Goal: Find contact information: Find contact information

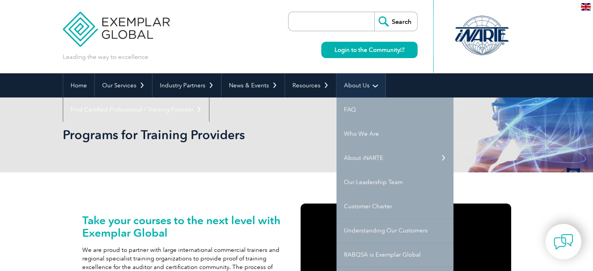
scroll to position [39, 0]
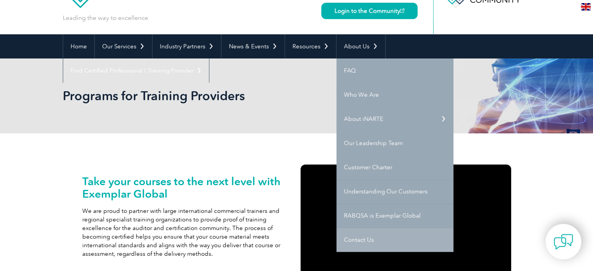
click at [353, 240] on link "Contact Us" at bounding box center [395, 240] width 117 height 24
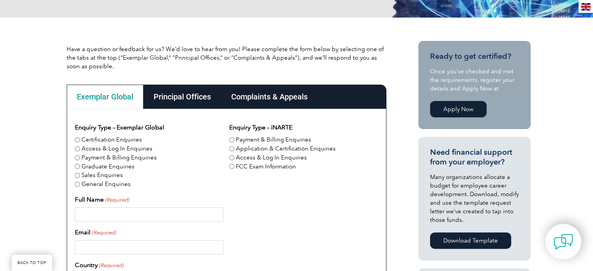
scroll to position [156, 0]
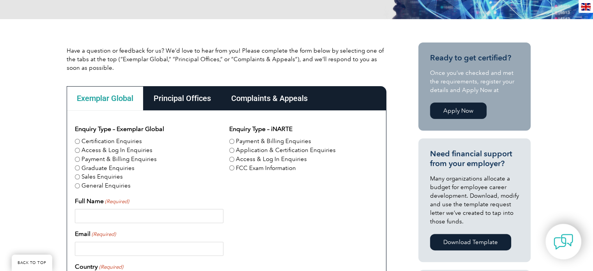
click at [182, 101] on div "Principal Offices" at bounding box center [183, 98] width 78 height 24
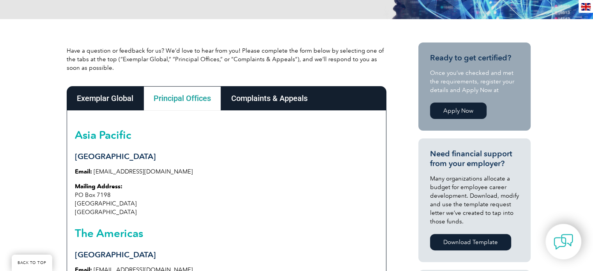
click at [99, 96] on div "Exemplar Global" at bounding box center [105, 98] width 77 height 24
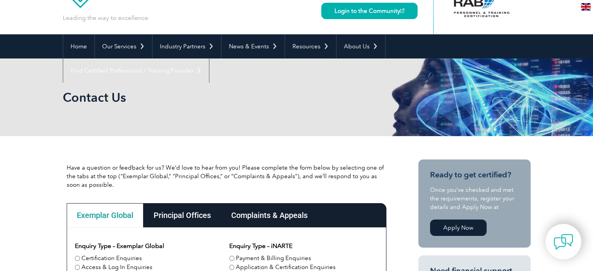
scroll to position [117, 0]
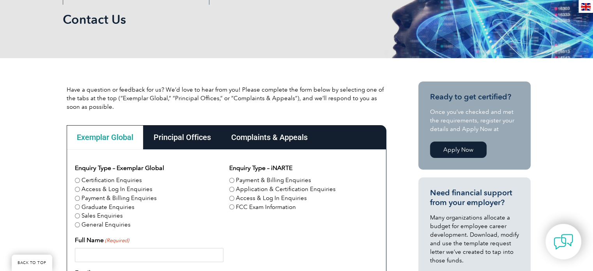
click at [459, 145] on link "Apply Now" at bounding box center [458, 150] width 57 height 16
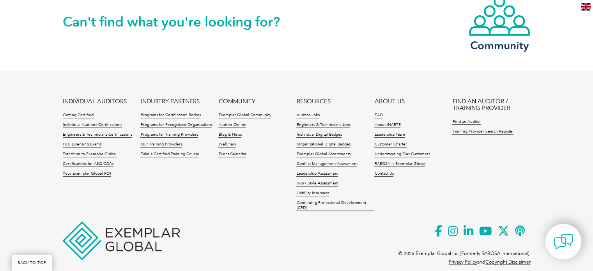
scroll to position [737, 0]
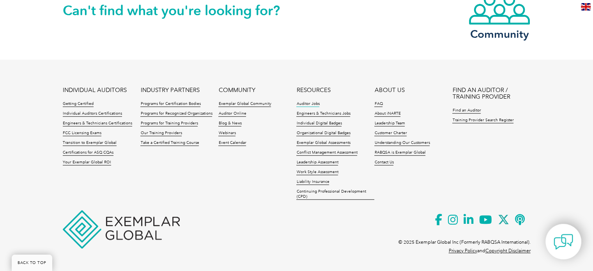
click at [307, 103] on link "Auditor Jobs" at bounding box center [307, 103] width 23 height 5
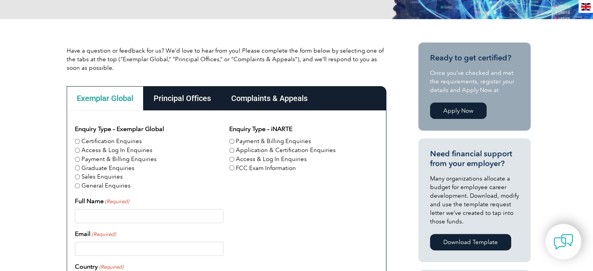
scroll to position [0, 0]
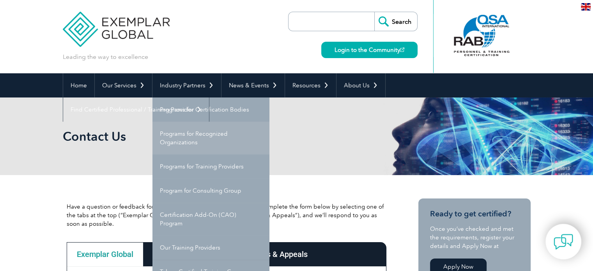
click at [189, 133] on link "Programs for Recognized Organizations" at bounding box center [210, 138] width 117 height 33
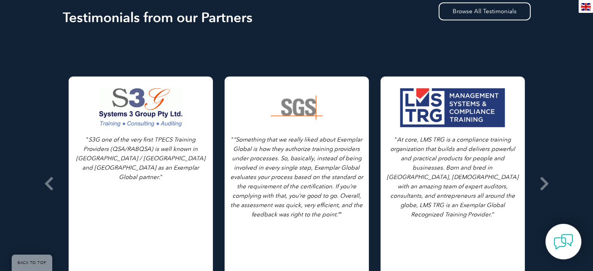
scroll to position [711, 0]
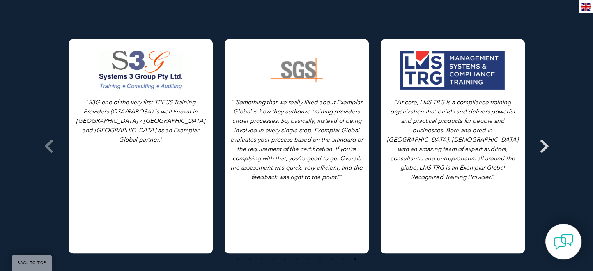
click at [544, 146] on icon at bounding box center [545, 146] width 10 height 0
click at [540, 146] on icon at bounding box center [545, 146] width 10 height 0
click at [545, 146] on icon at bounding box center [545, 146] width 10 height 0
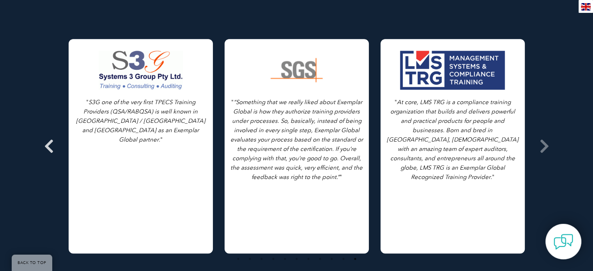
click at [54, 134] on span at bounding box center [48, 146] width 19 height 292
click at [48, 146] on icon at bounding box center [49, 146] width 10 height 0
click at [47, 146] on icon at bounding box center [49, 146] width 10 height 0
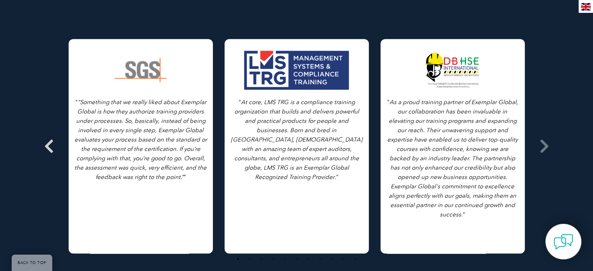
click at [47, 146] on icon at bounding box center [49, 146] width 10 height 0
click at [48, 146] on icon at bounding box center [49, 146] width 10 height 0
click at [47, 146] on icon at bounding box center [49, 146] width 10 height 0
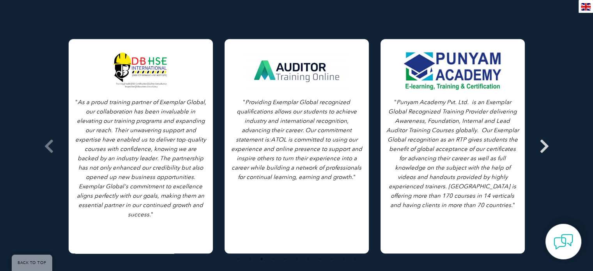
click at [542, 146] on icon at bounding box center [545, 146] width 10 height 0
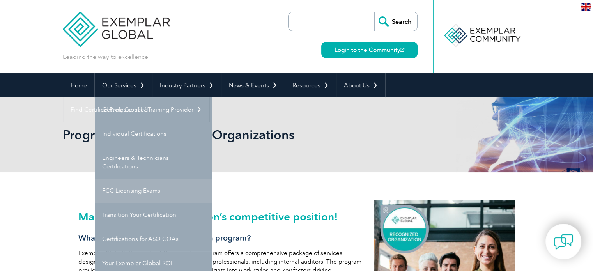
scroll to position [78, 0]
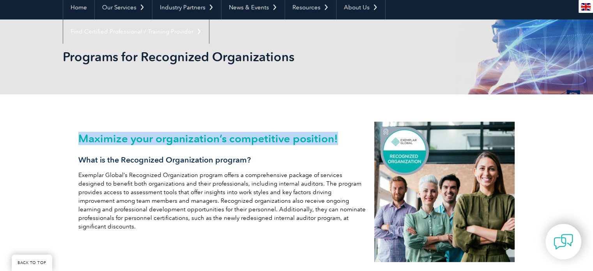
drag, startPoint x: 81, startPoint y: 137, endPoint x: 342, endPoint y: 137, distance: 260.9
click at [342, 137] on h2 "Maximize your organization’s competitive position!" at bounding box center [222, 138] width 289 height 12
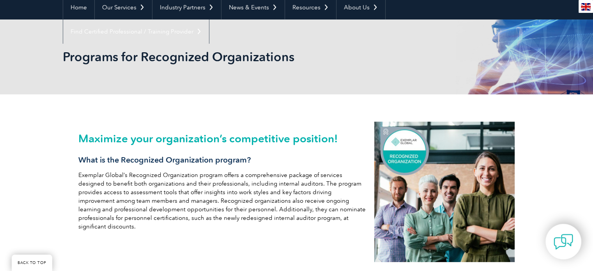
click at [290, 158] on h3 "What is the Recognized Organization program?" at bounding box center [222, 160] width 289 height 10
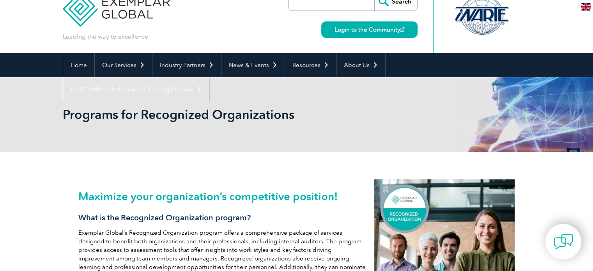
scroll to position [0, 0]
